Goal: Task Accomplishment & Management: Manage account settings

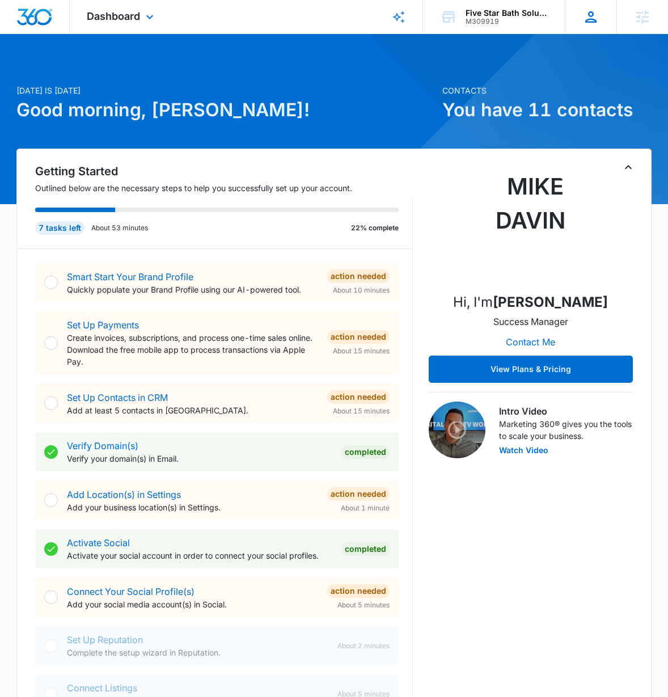
click at [600, 16] on div "SZ Shannon Zambole [EMAIL_ADDRESS][DOMAIN_NAME] My Profile Notifications Suppor…" at bounding box center [591, 16] width 52 height 33
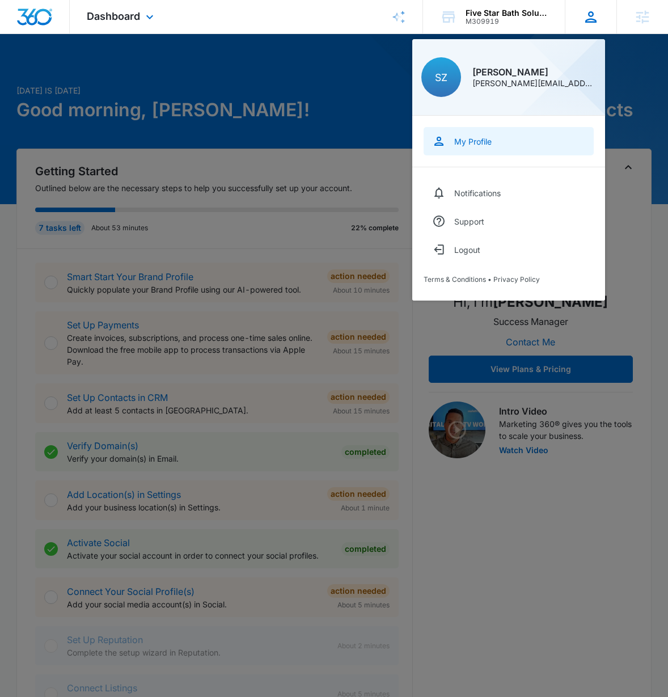
click at [486, 141] on div "My Profile" at bounding box center [472, 142] width 37 height 10
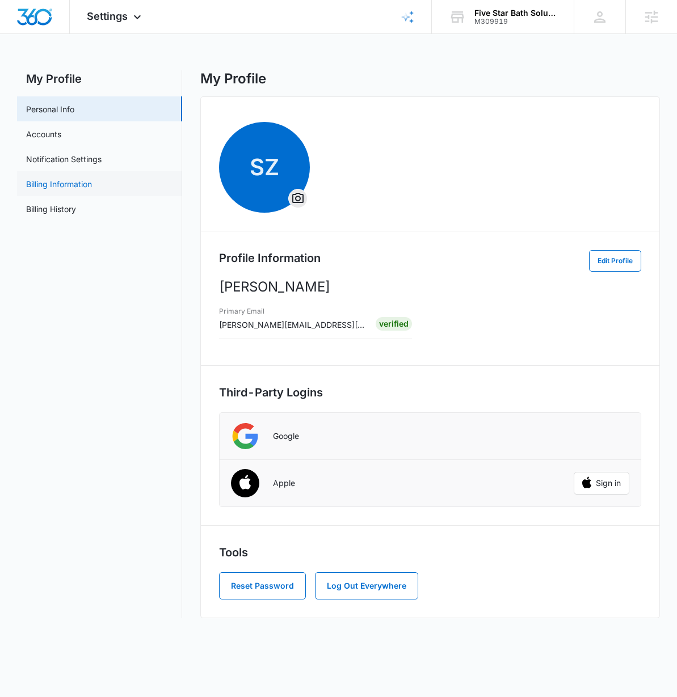
click at [51, 182] on link "Billing Information" at bounding box center [59, 184] width 66 height 12
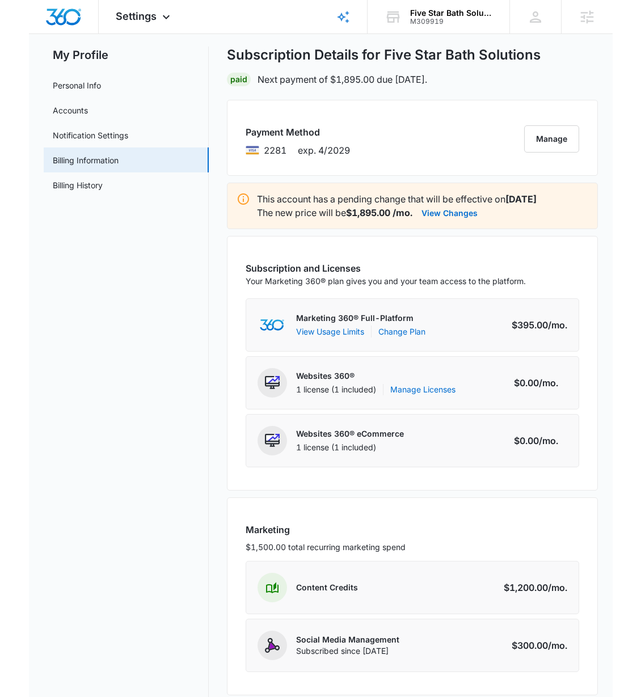
scroll to position [26, 0]
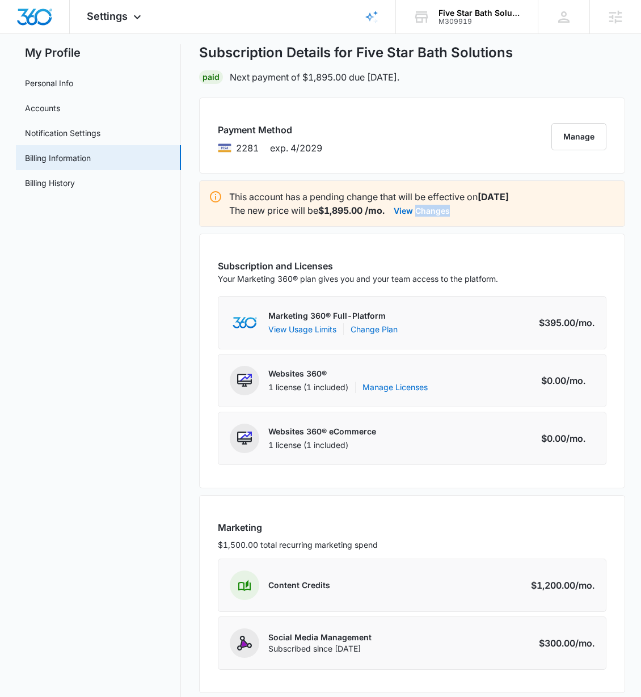
click at [524, 226] on div "This account has a pending change that will be effective on [DATE] The new pric…" at bounding box center [412, 203] width 426 height 47
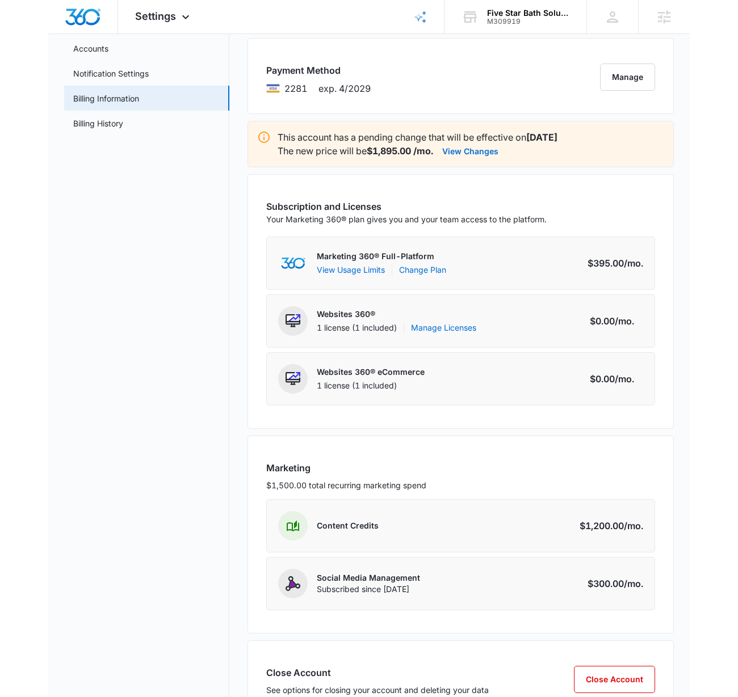
scroll to position [88, 0]
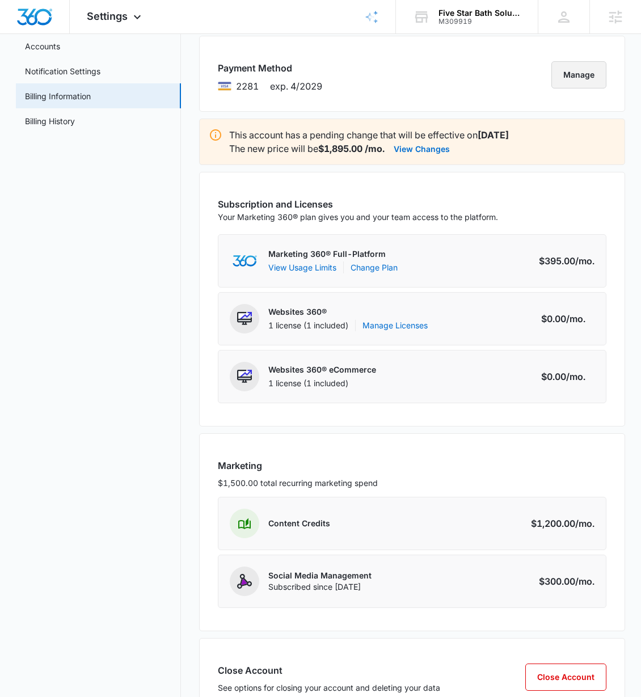
click at [582, 76] on button "Manage" at bounding box center [578, 74] width 55 height 27
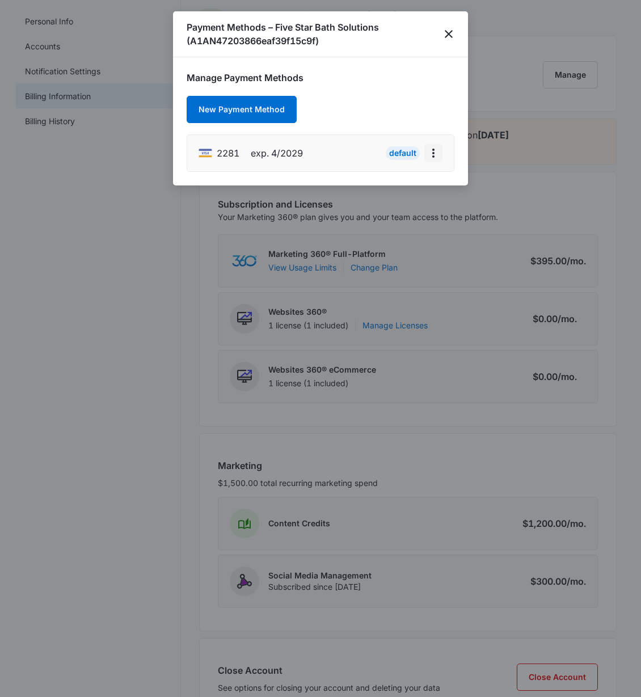
click at [433, 159] on icon "actions.viewMore" at bounding box center [434, 153] width 14 height 14
click at [450, 35] on icon "close" at bounding box center [449, 34] width 8 height 8
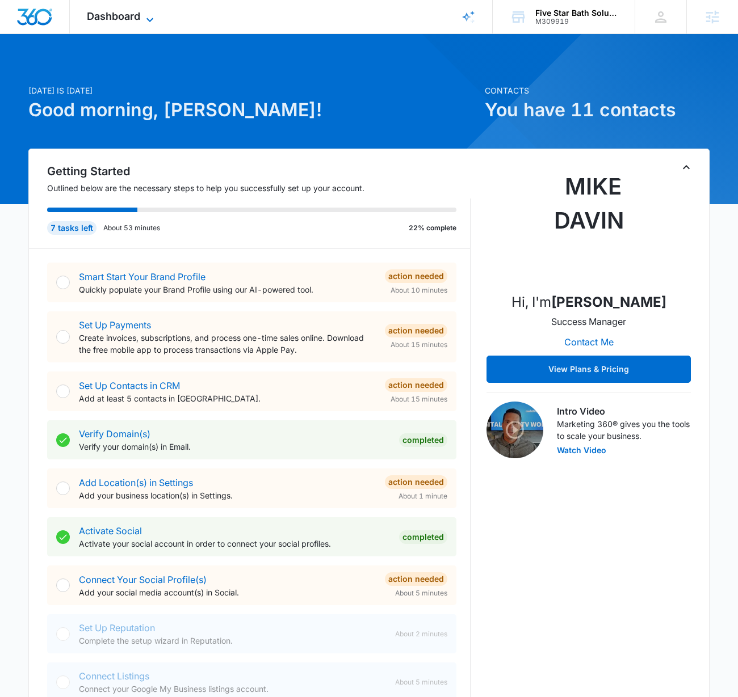
click at [154, 16] on icon at bounding box center [150, 20] width 14 height 14
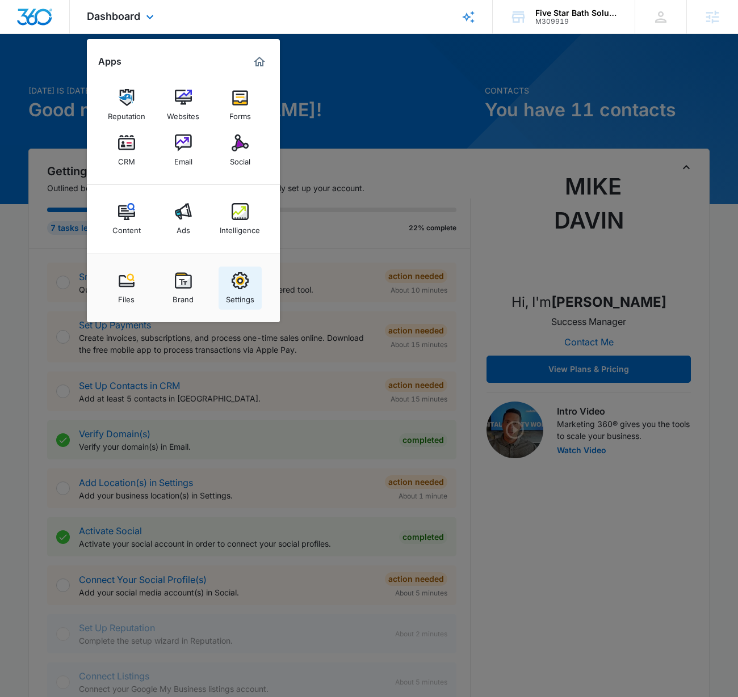
click at [245, 286] on img at bounding box center [239, 280] width 17 height 17
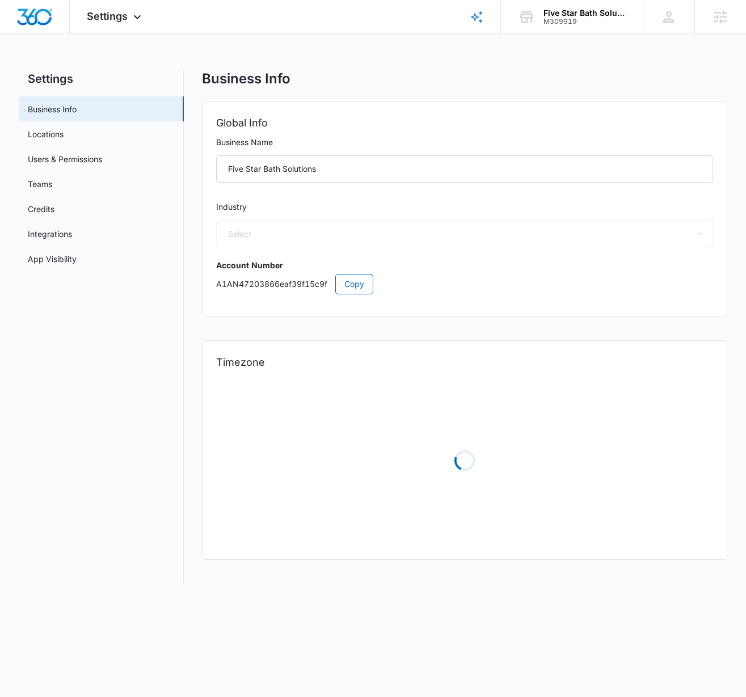
select select "4"
select select "US"
select select "America/[GEOGRAPHIC_DATA]"
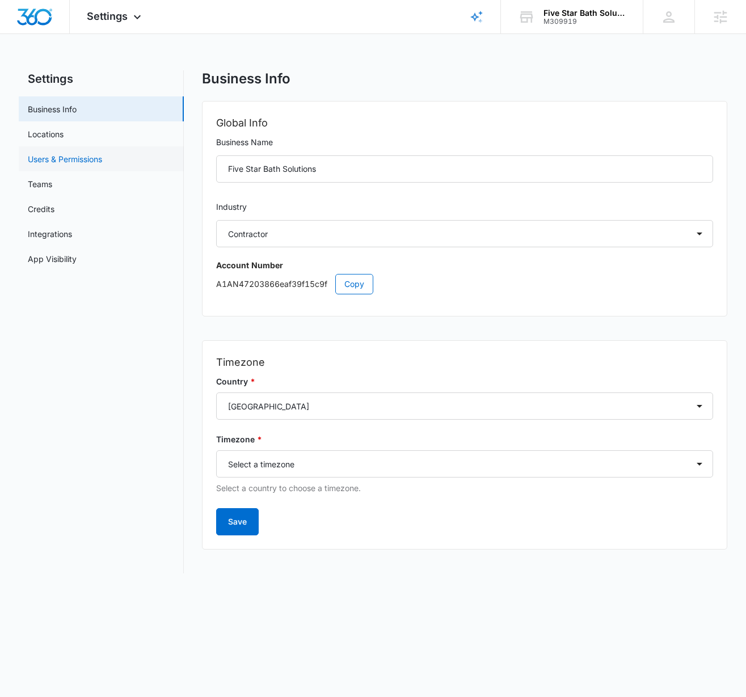
click at [58, 162] on link "Users & Permissions" at bounding box center [65, 159] width 74 height 12
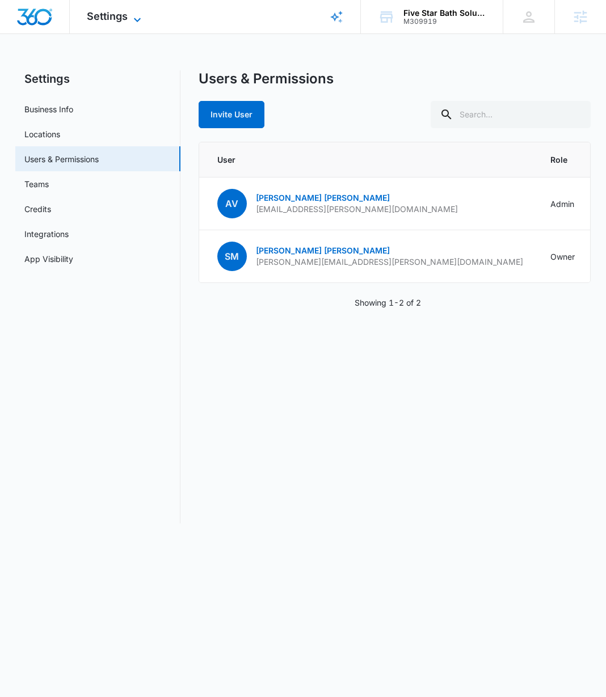
click at [114, 18] on span "Settings" at bounding box center [107, 16] width 41 height 12
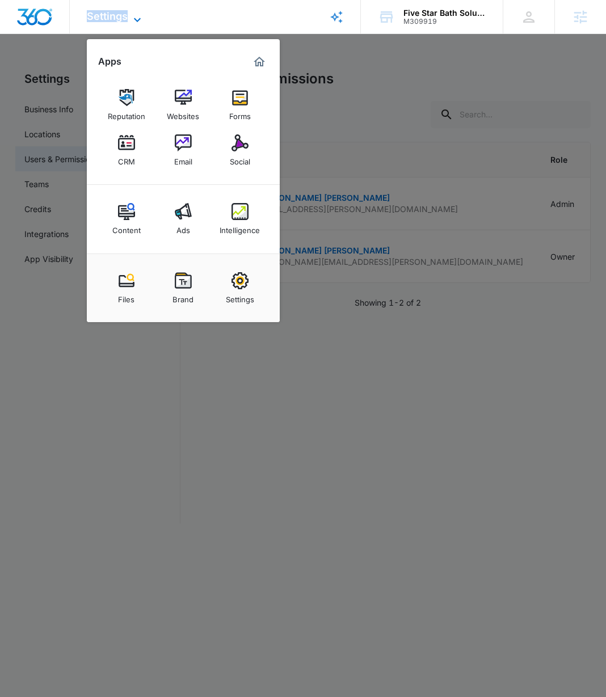
click at [114, 18] on span "Settings" at bounding box center [107, 16] width 41 height 12
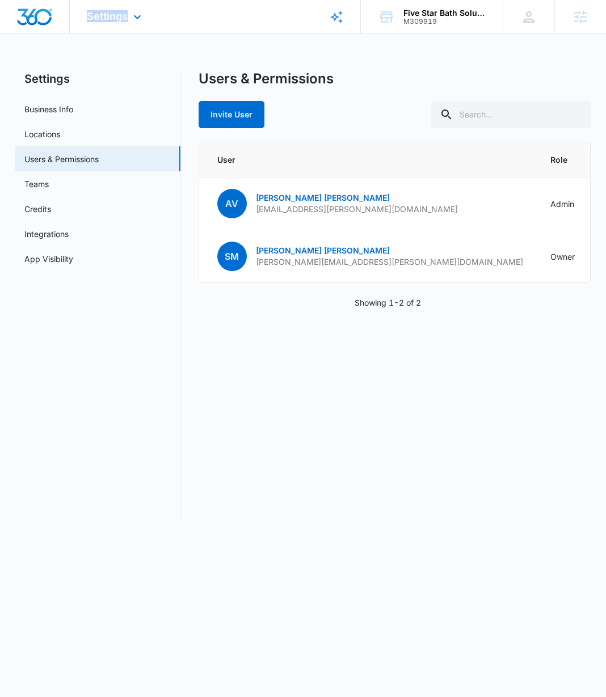
click at [115, 23] on div "Settings Apps Reputation Websites Forms CRM Email Social Content Ads Intelligen…" at bounding box center [115, 16] width 91 height 33
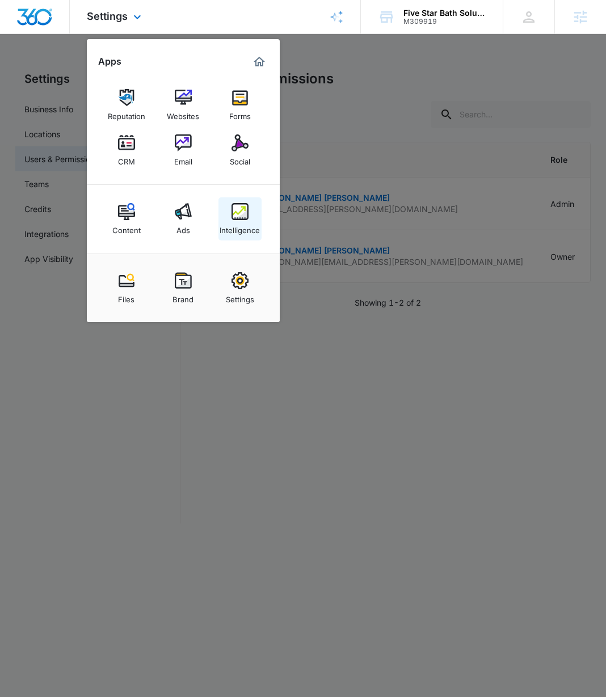
click at [241, 219] on img at bounding box center [239, 211] width 17 height 17
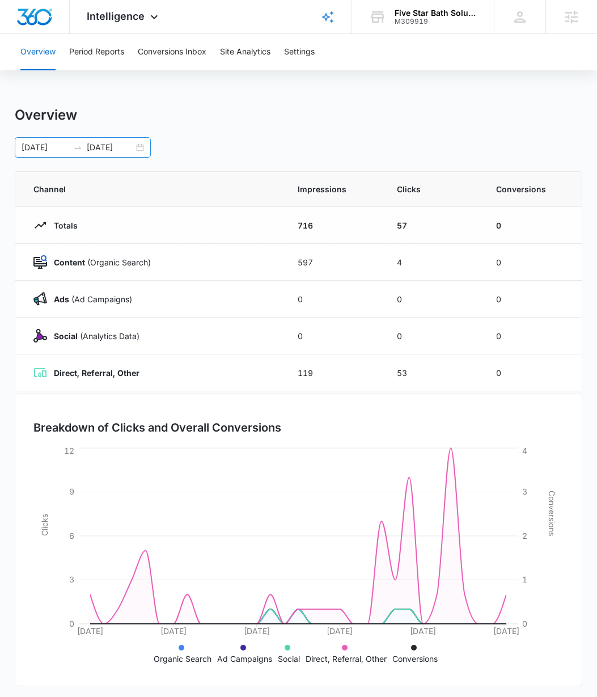
click at [41, 149] on input "[DATE]" at bounding box center [45, 147] width 47 height 12
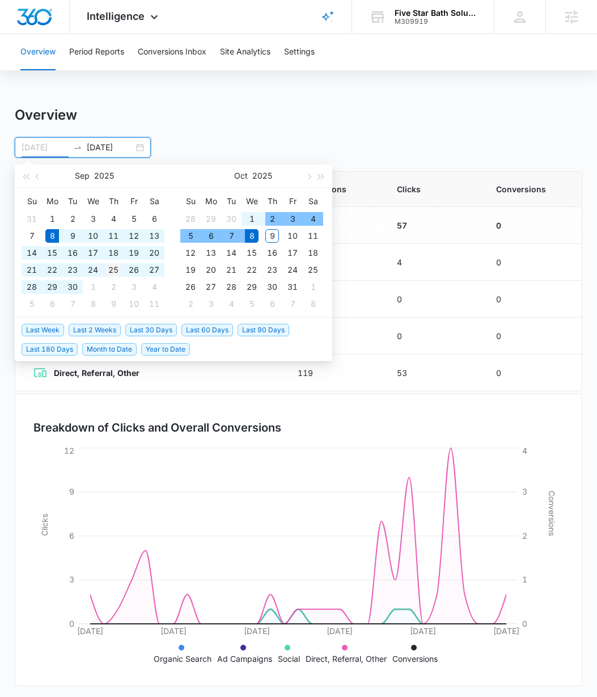
type input "[DATE]"
click at [117, 273] on div "25" at bounding box center [114, 270] width 14 height 14
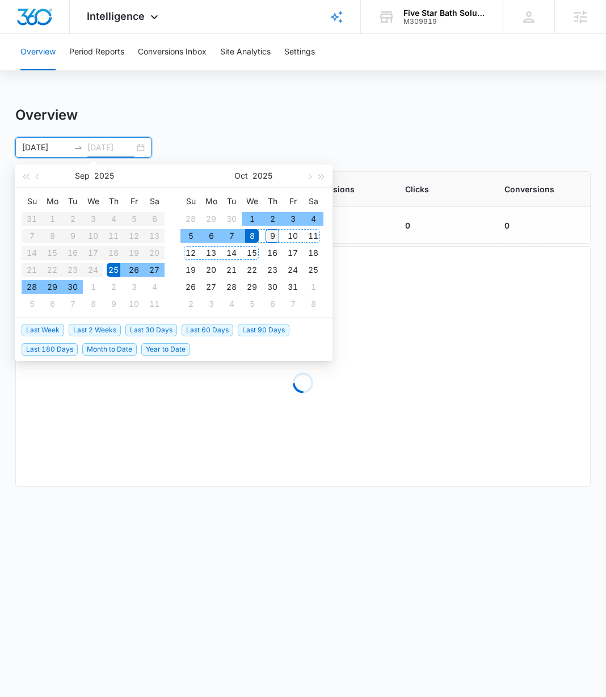
type input "[DATE]"
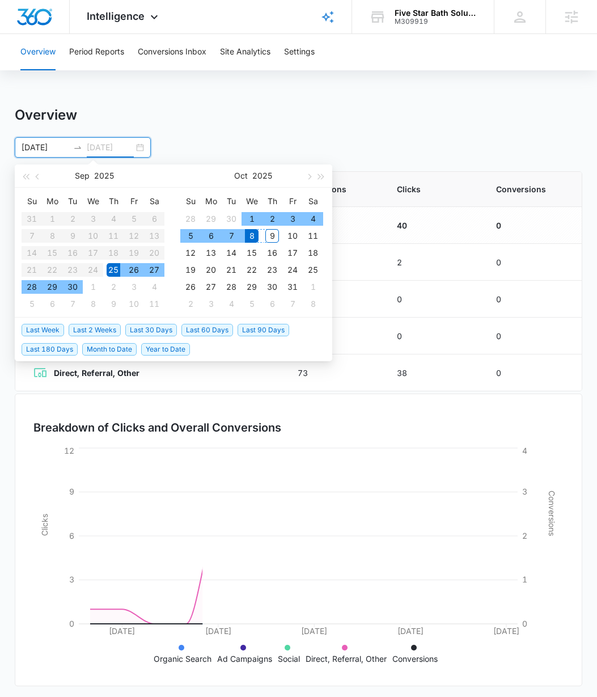
click at [277, 237] on div "9" at bounding box center [273, 236] width 14 height 14
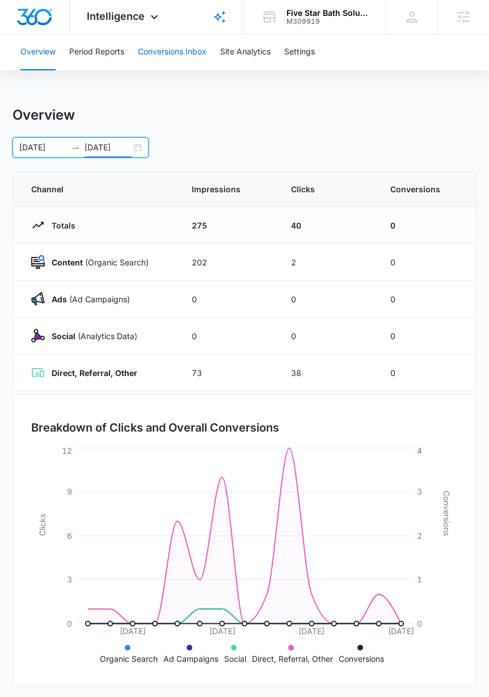
click at [174, 53] on button "Conversions Inbox" at bounding box center [172, 52] width 69 height 36
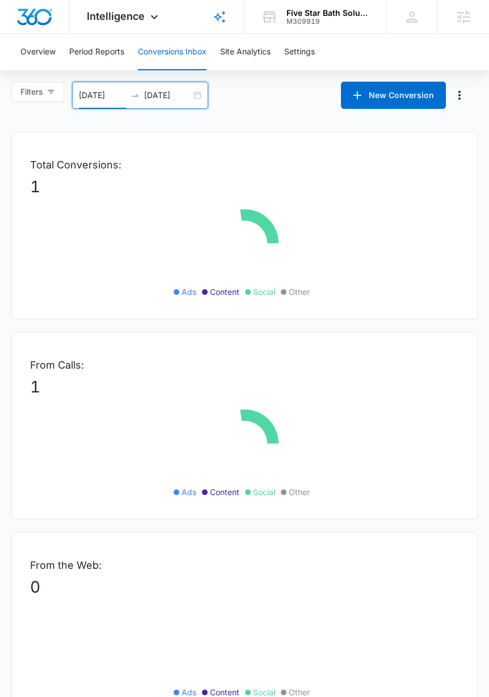
click at [96, 96] on input "[DATE]" at bounding box center [102, 95] width 47 height 12
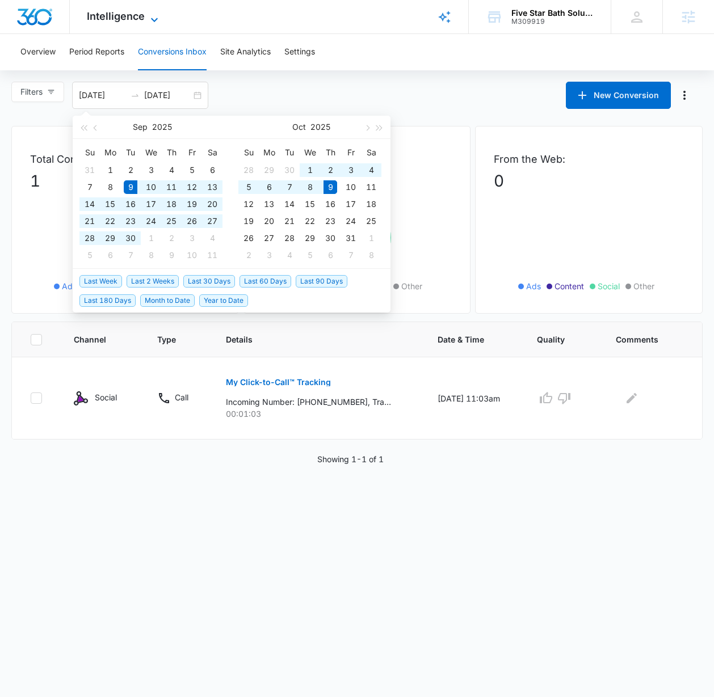
click at [154, 16] on icon at bounding box center [155, 20] width 14 height 14
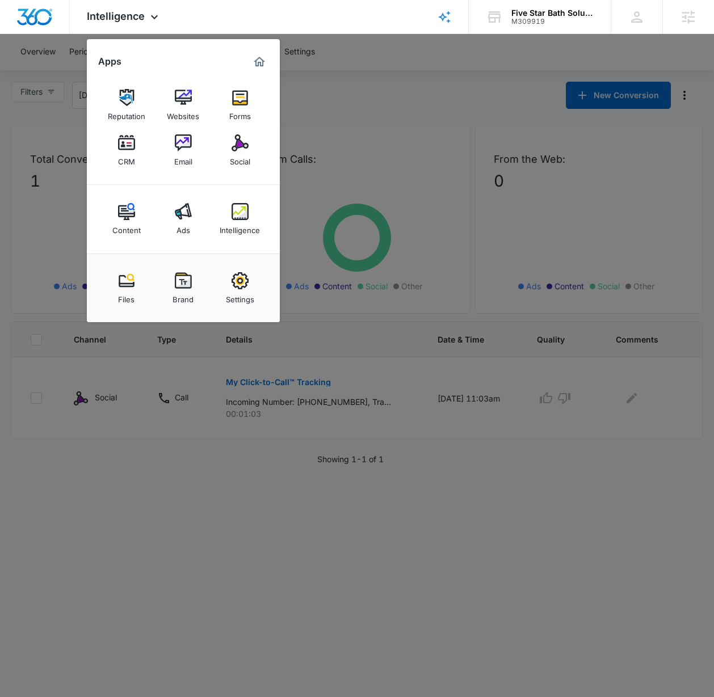
click at [391, 63] on div at bounding box center [357, 348] width 714 height 697
